Goal: Obtain resource: Download file/media

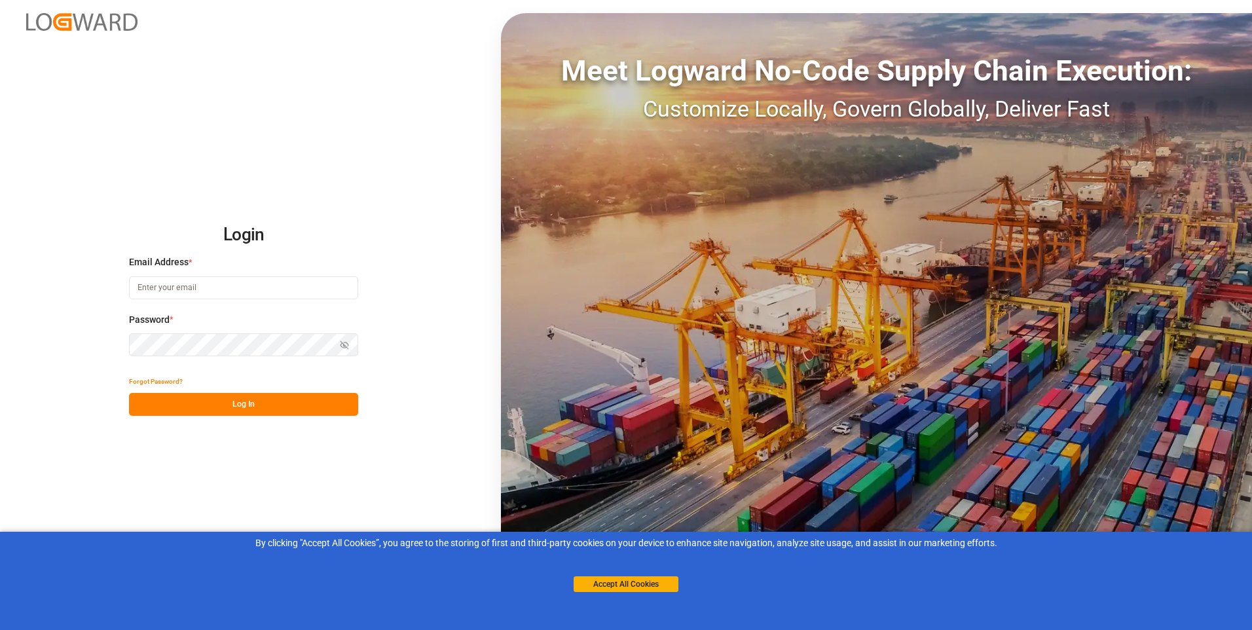
type input "[PERSON_NAME][EMAIL_ADDRESS][PERSON_NAME][DOMAIN_NAME]"
click at [212, 407] on button "Log In" at bounding box center [243, 404] width 229 height 23
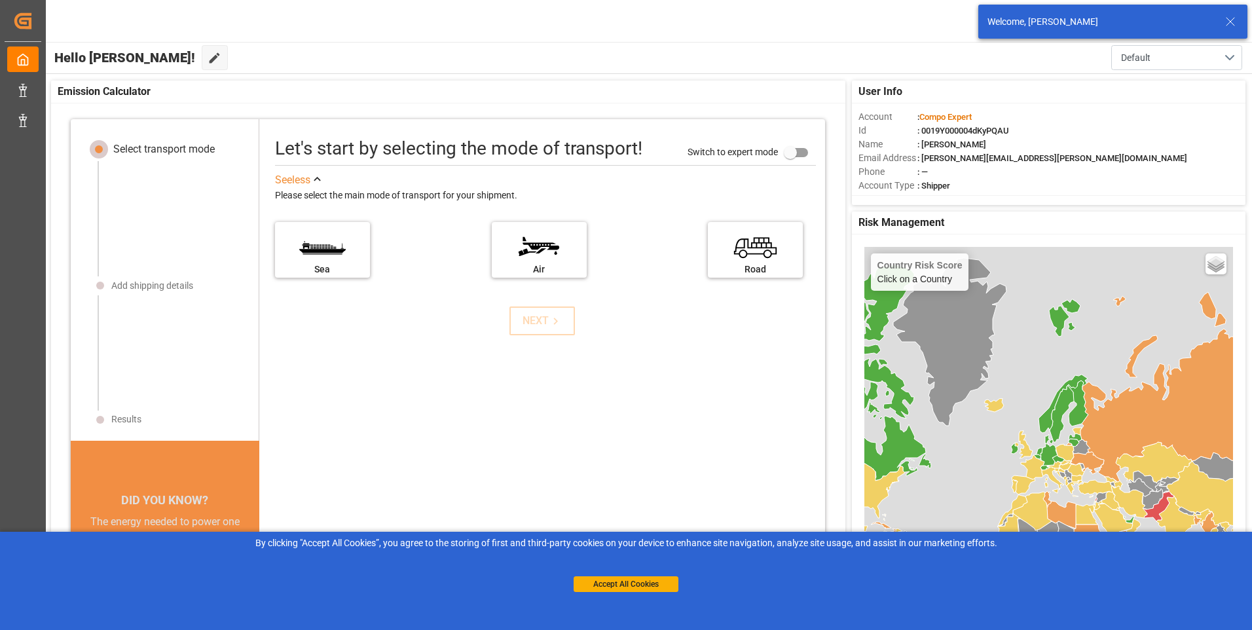
click at [1235, 25] on icon at bounding box center [1231, 22] width 16 height 16
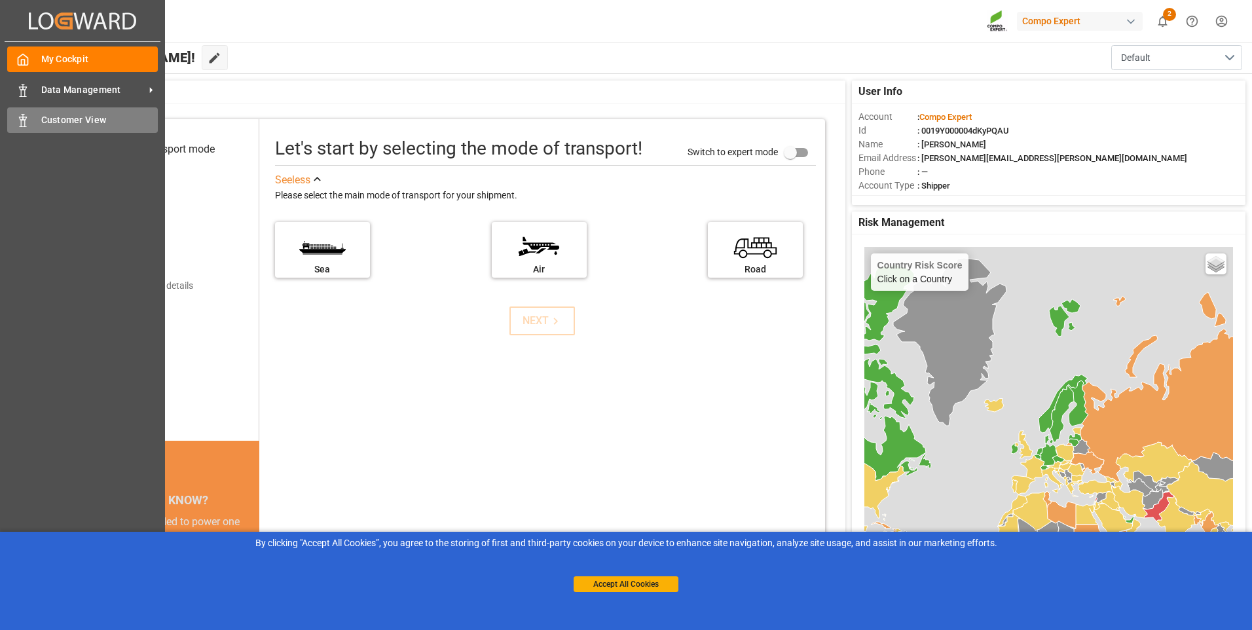
click at [38, 119] on div "Customer View Customer View" at bounding box center [82, 120] width 151 height 26
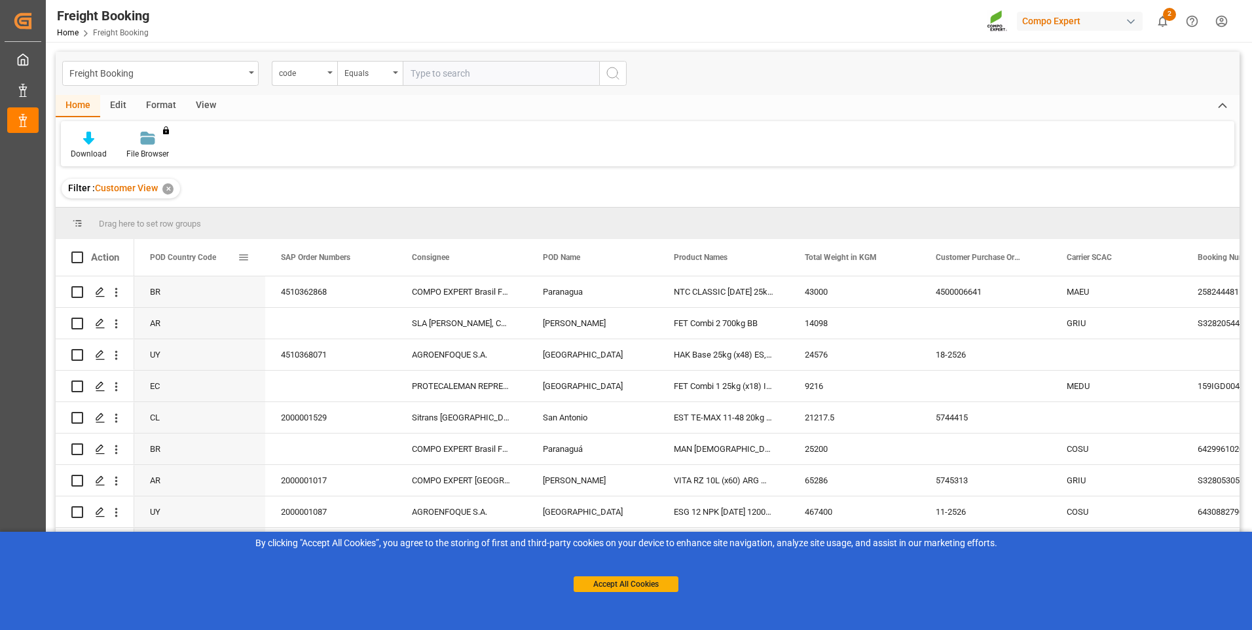
click at [247, 256] on span at bounding box center [244, 257] width 12 height 12
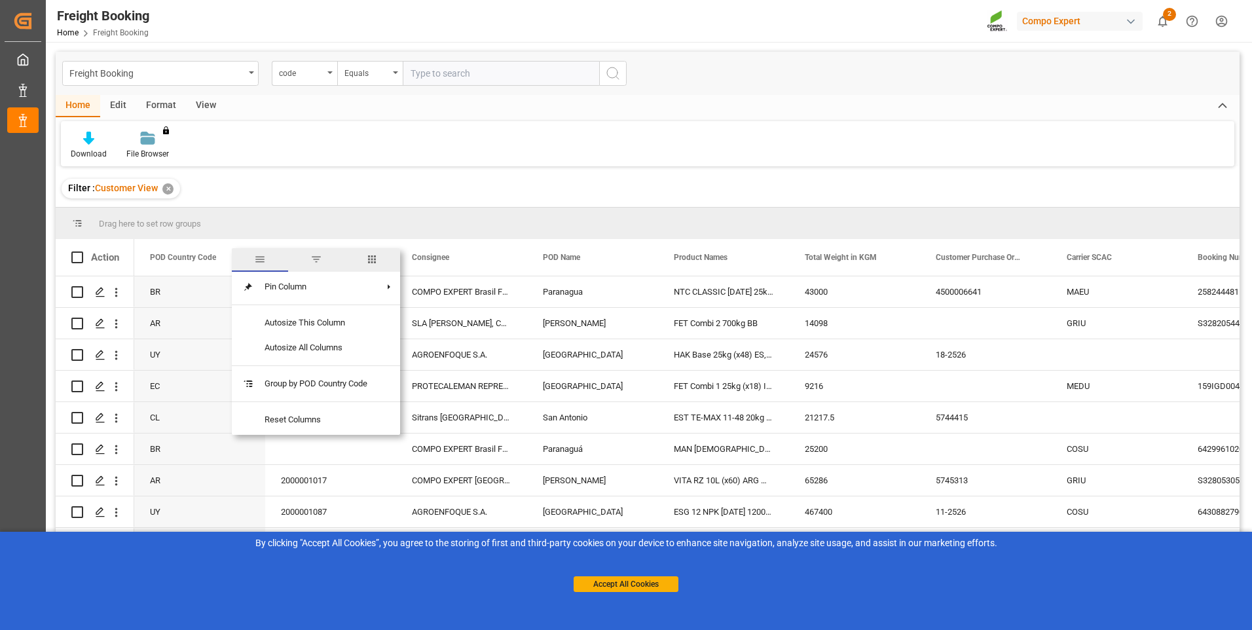
click at [318, 244] on div "SAP Order Numbers" at bounding box center [325, 257] width 88 height 37
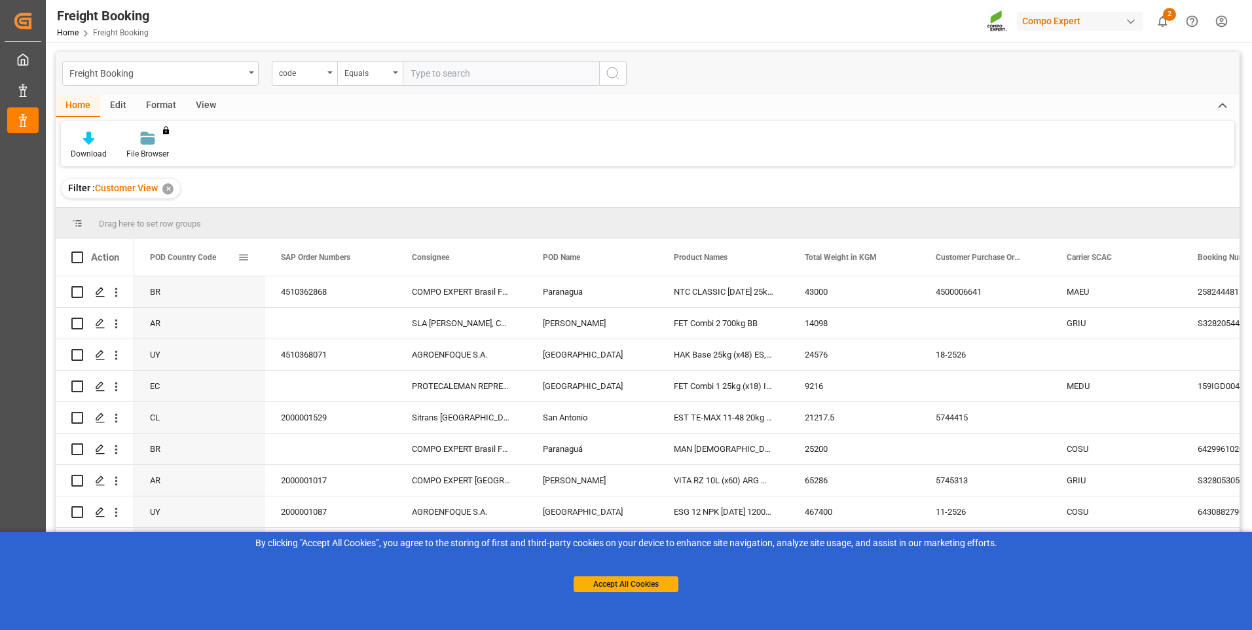
click at [246, 259] on span at bounding box center [244, 257] width 12 height 12
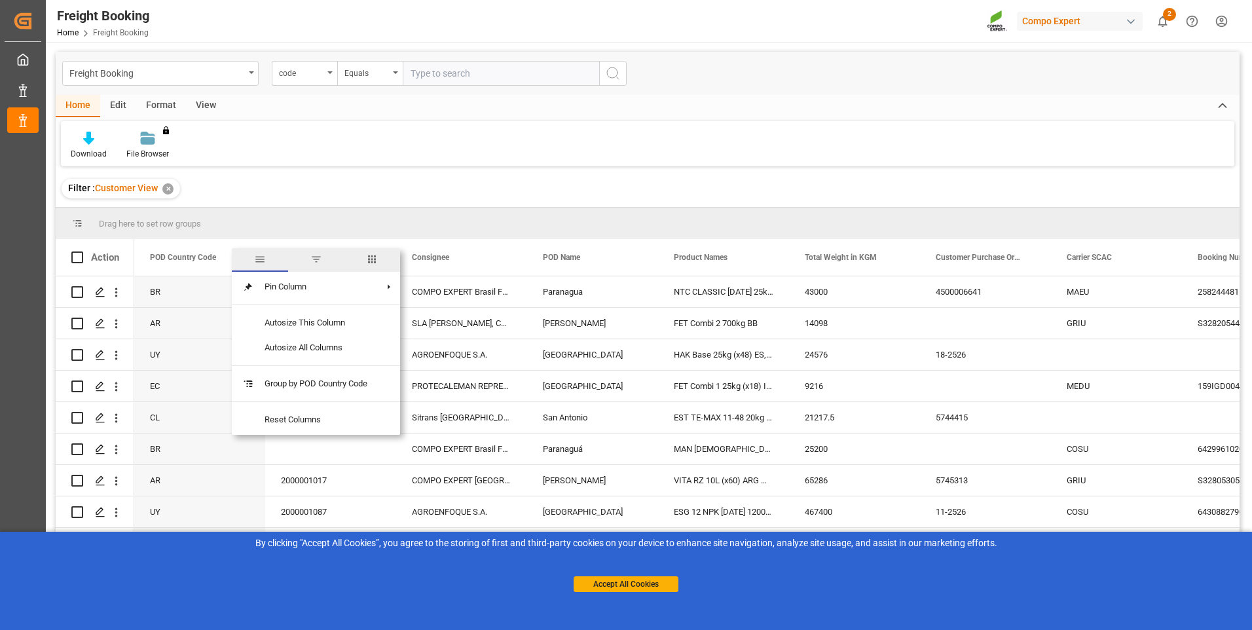
click at [320, 256] on span "filter" at bounding box center [316, 259] width 12 height 12
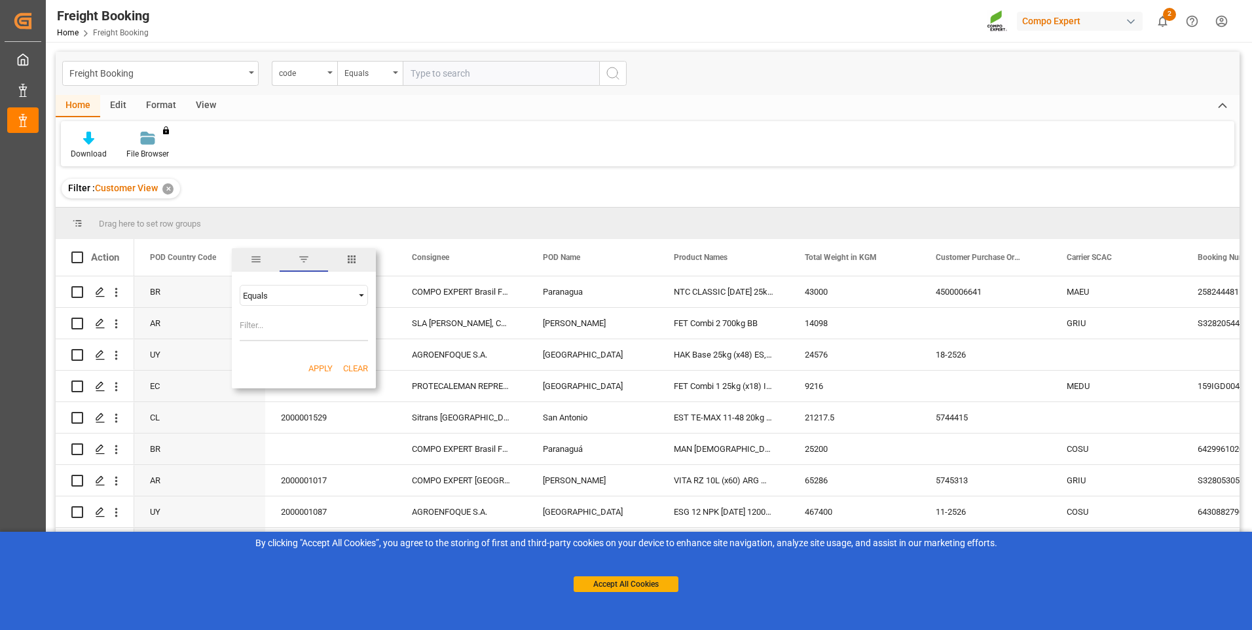
click at [318, 305] on div "Equals" at bounding box center [304, 295] width 128 height 21
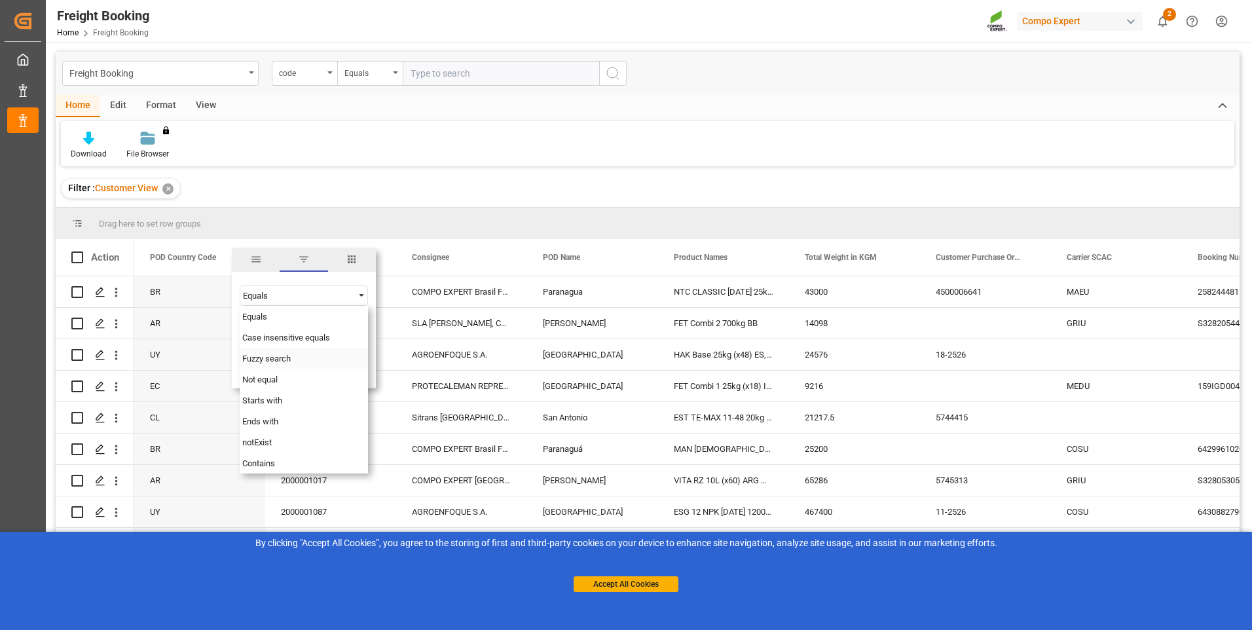
click at [274, 360] on span "Fuzzy search" at bounding box center [266, 359] width 48 height 10
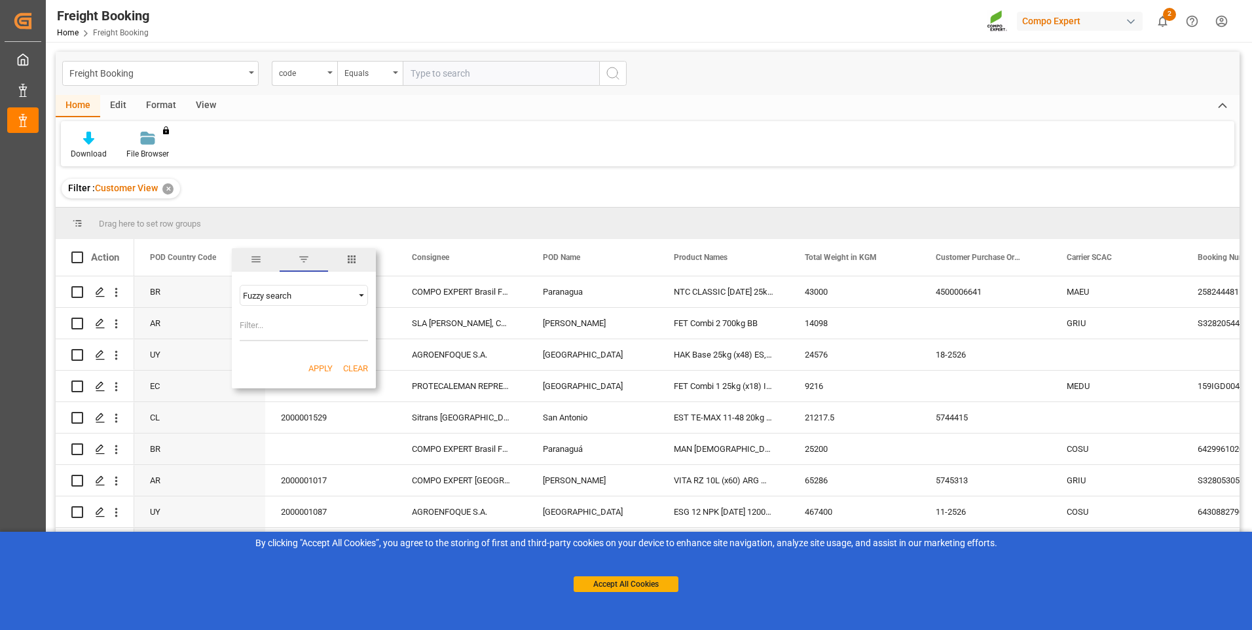
click at [259, 328] on input "Filter Value" at bounding box center [304, 328] width 128 height 26
type input "CL"
click at [313, 364] on button "Apply" at bounding box center [320, 368] width 24 height 13
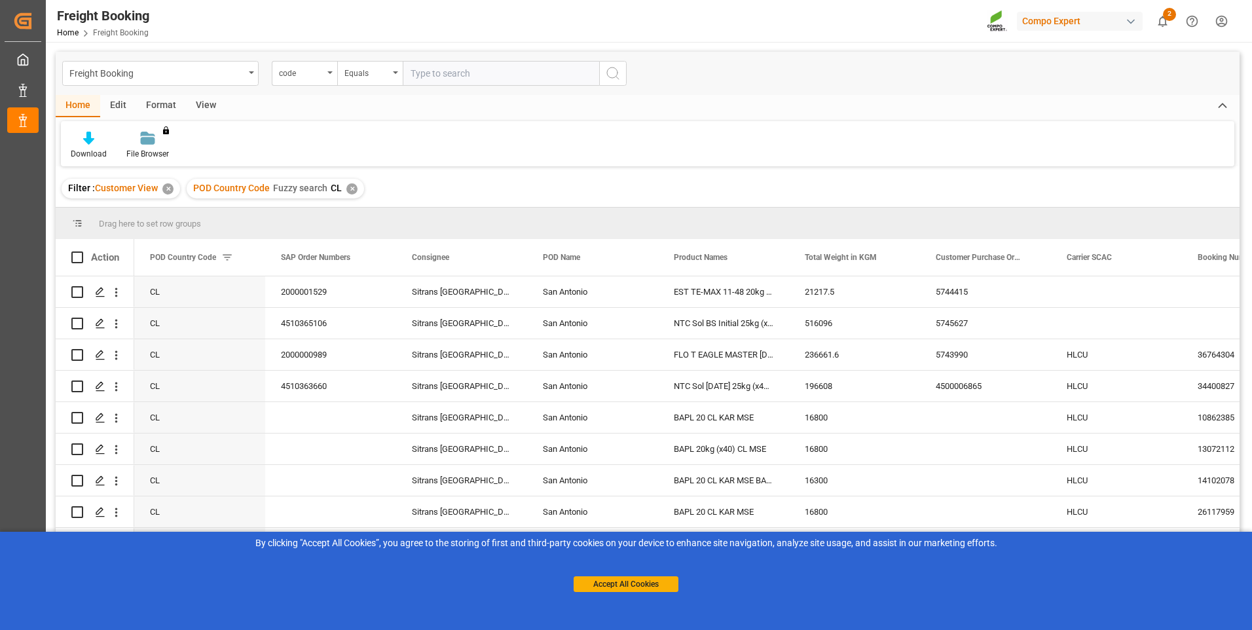
click at [83, 129] on div "Download File Browser You don't have permission for this feature. Contact admin." at bounding box center [648, 143] width 1174 height 45
click at [88, 139] on icon at bounding box center [88, 138] width 11 height 13
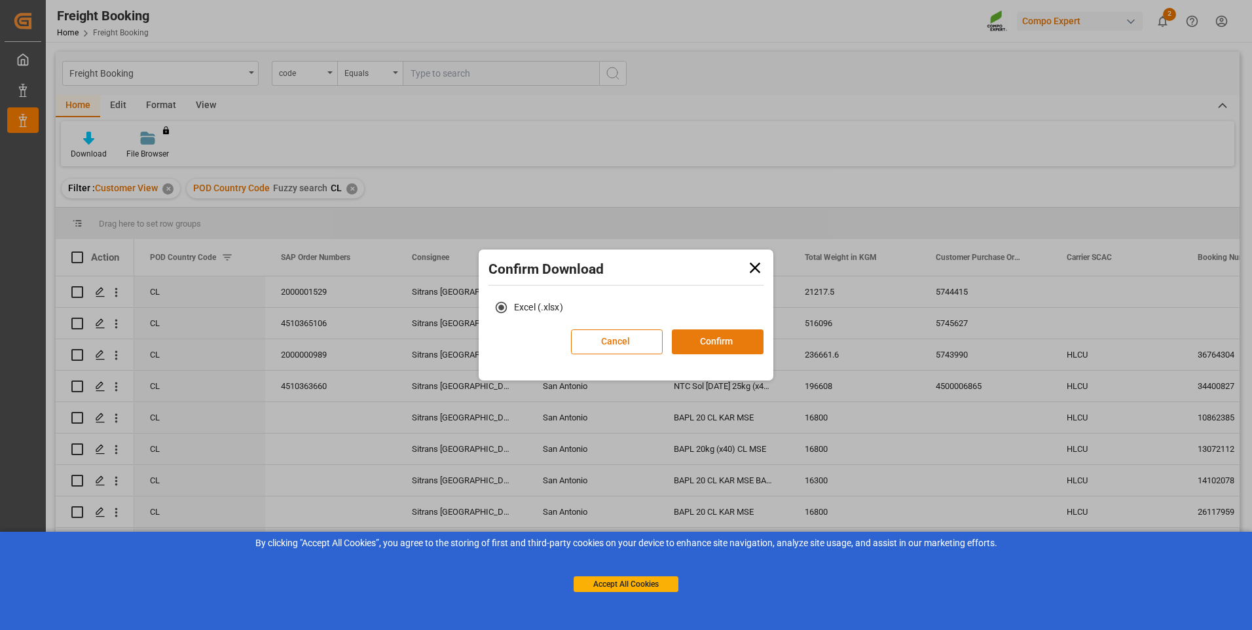
click at [723, 343] on button "Confirm" at bounding box center [718, 341] width 92 height 25
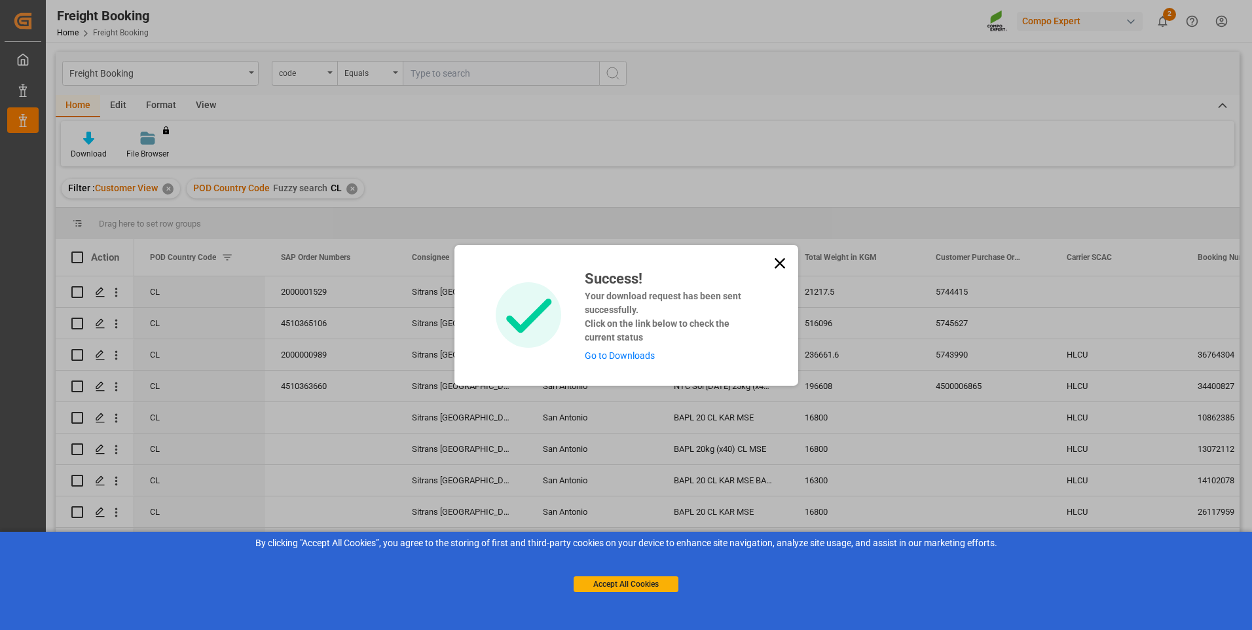
click at [639, 354] on link "Go to Downloads" at bounding box center [620, 355] width 70 height 10
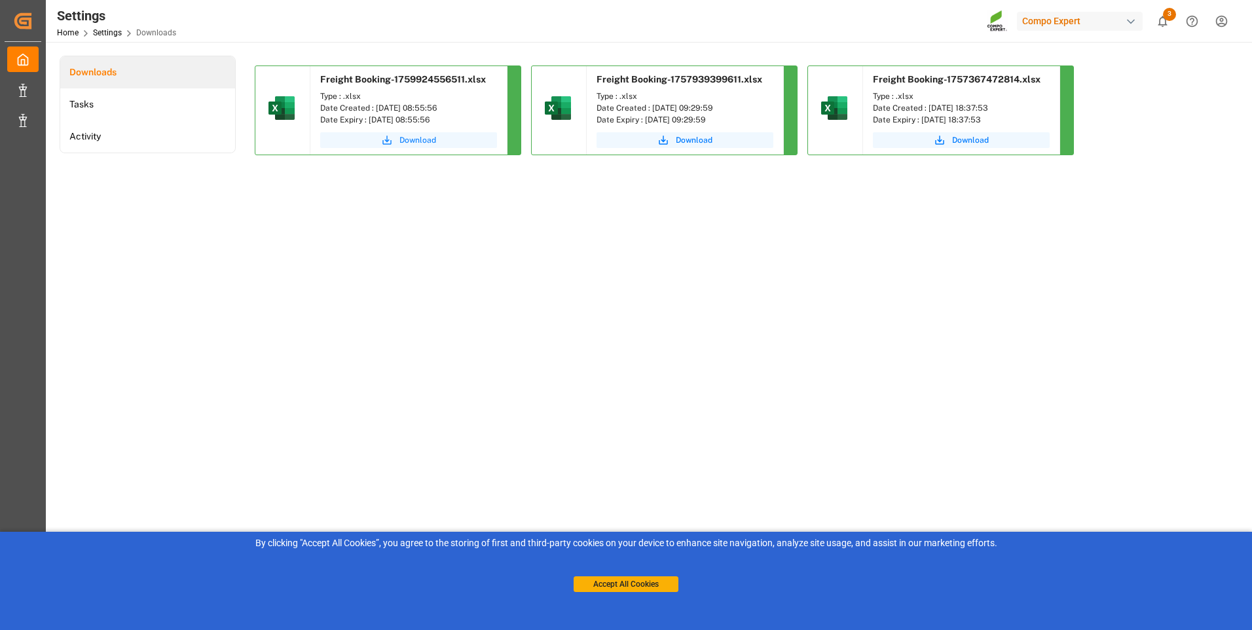
click at [436, 138] on button "Download" at bounding box center [408, 140] width 177 height 16
